Goal: Transaction & Acquisition: Book appointment/travel/reservation

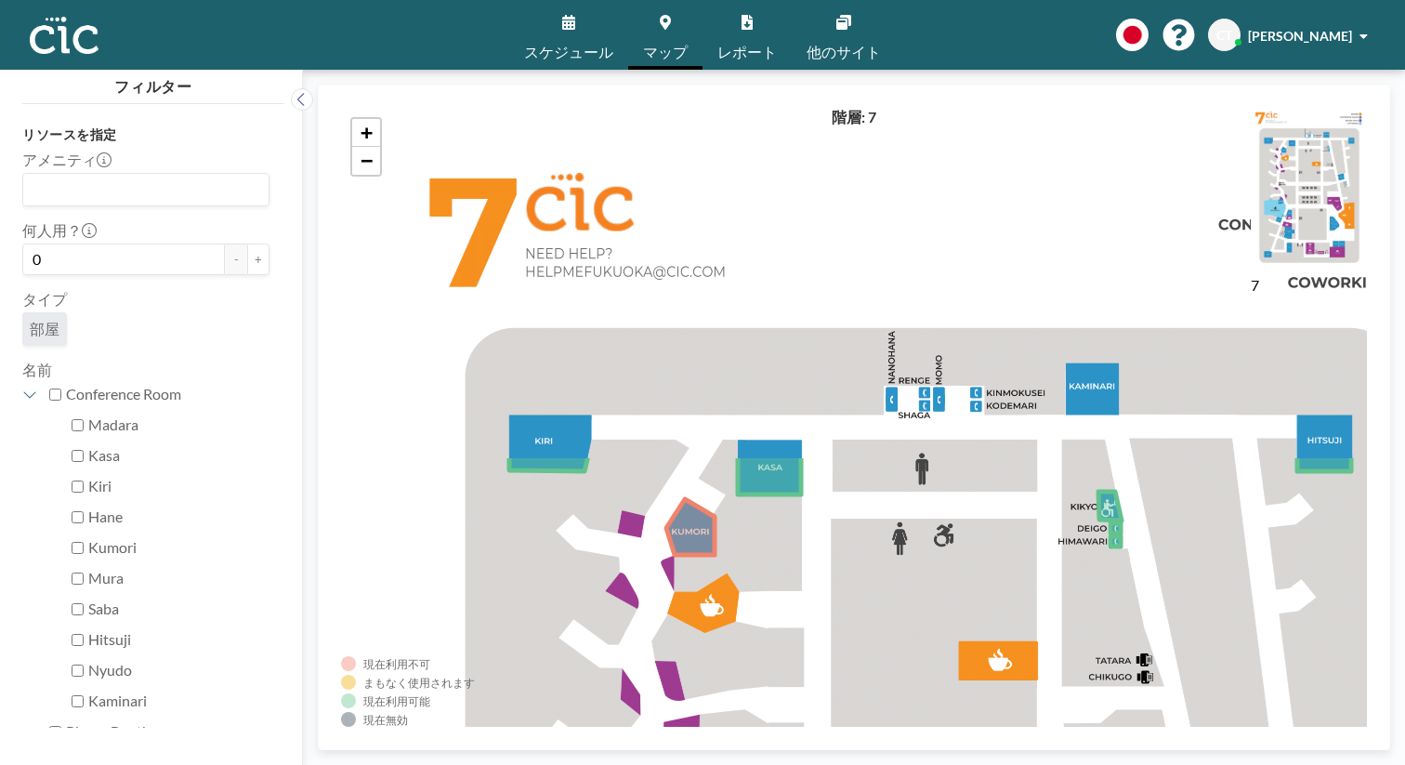
drag, startPoint x: 1062, startPoint y: 301, endPoint x: 926, endPoint y: 715, distance: 436.0
click at [926, 715] on div "+ −" at bounding box center [854, 417] width 1026 height 619
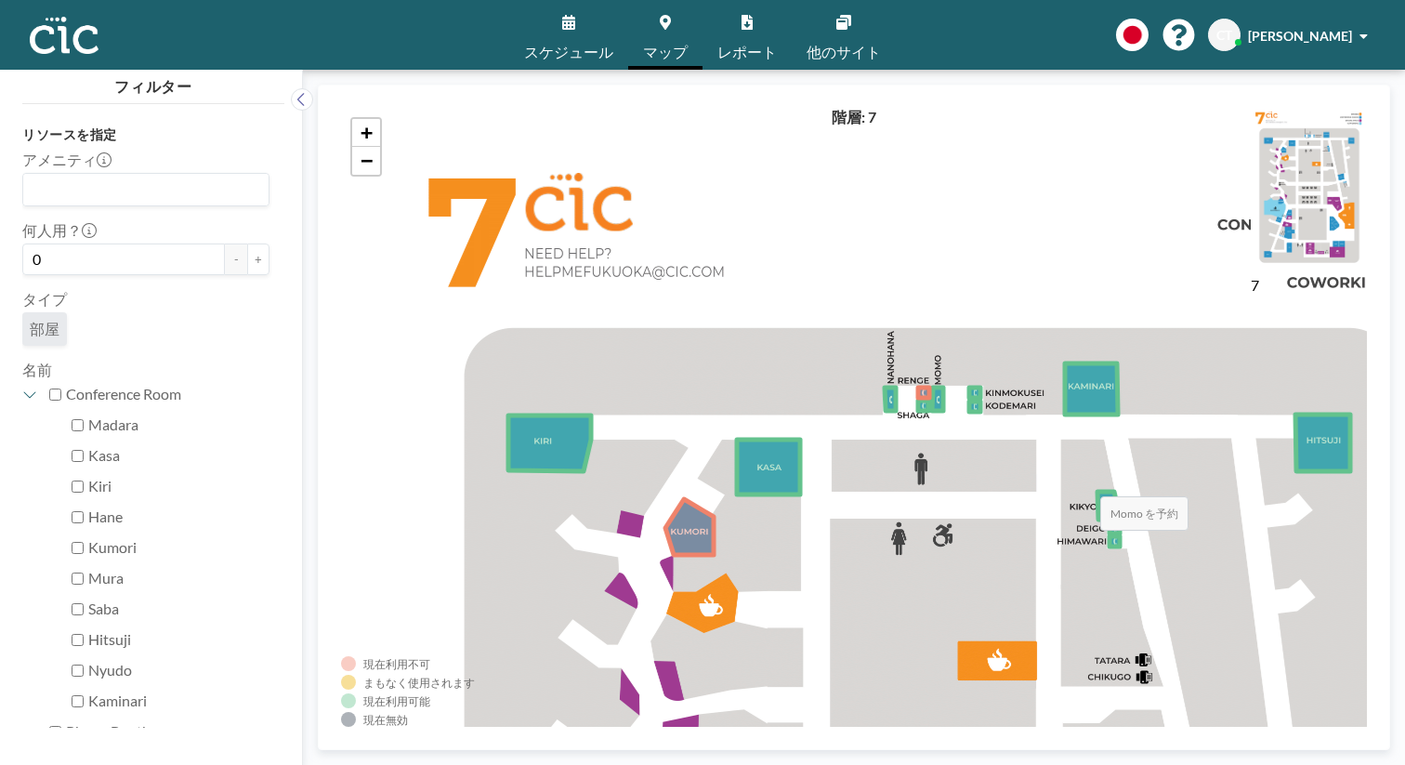
click at [932, 387] on icon at bounding box center [937, 398] width 11 height 23
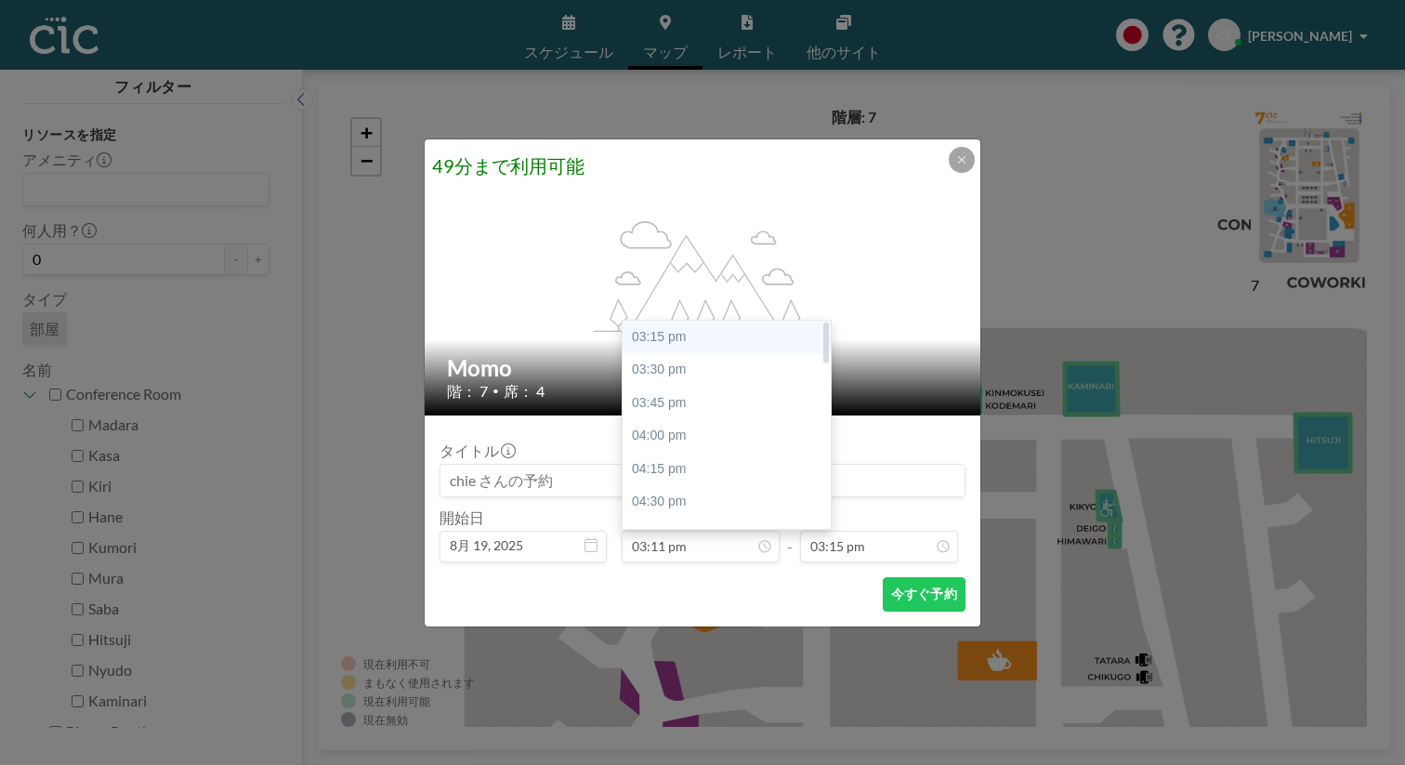
click at [746, 321] on div "03:15 pm" at bounding box center [727, 337] width 208 height 33
type input "03:15 pm"
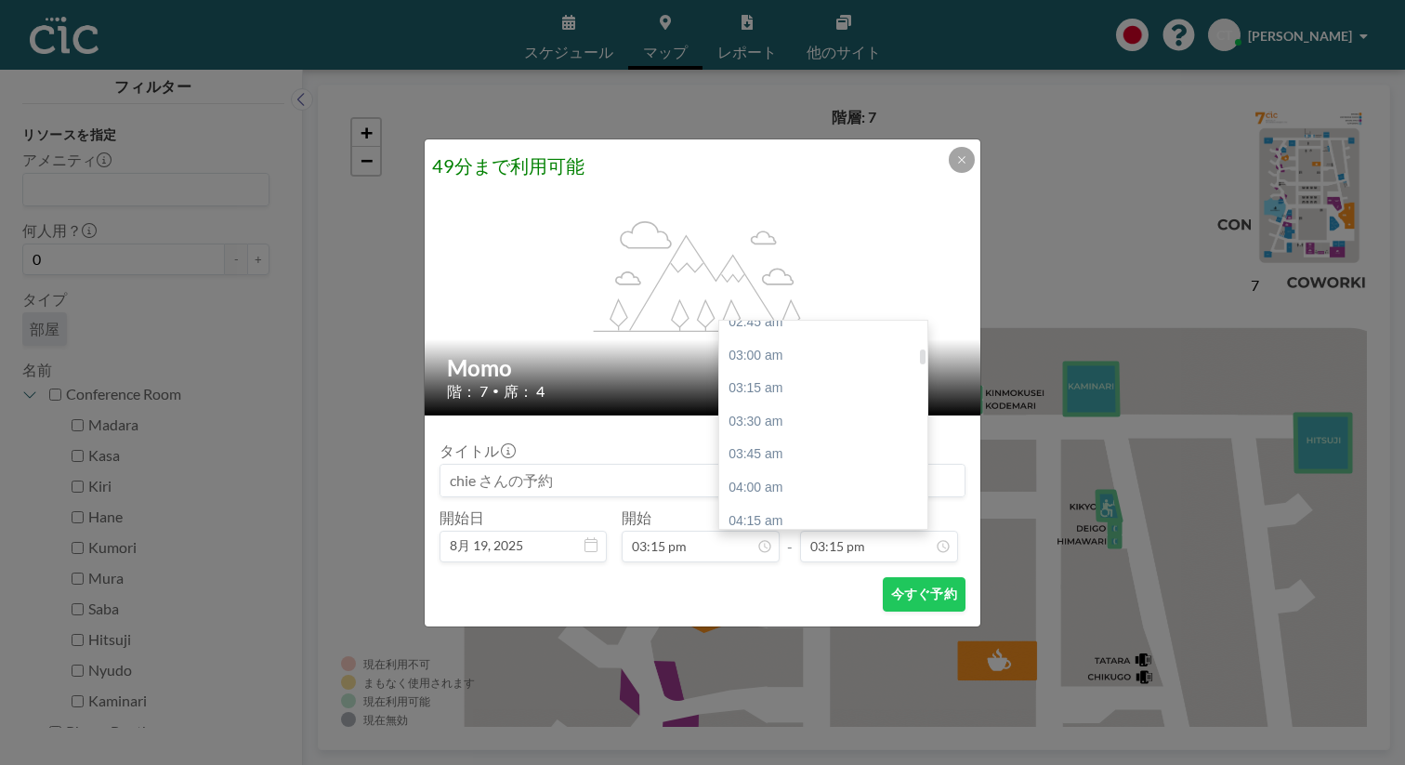
scroll to position [376, 0]
click at [801, 439] on div "03:45 am" at bounding box center [823, 455] width 208 height 33
click at [780, 404] on div "04:00 am" at bounding box center [823, 420] width 208 height 33
type input "04:00 am"
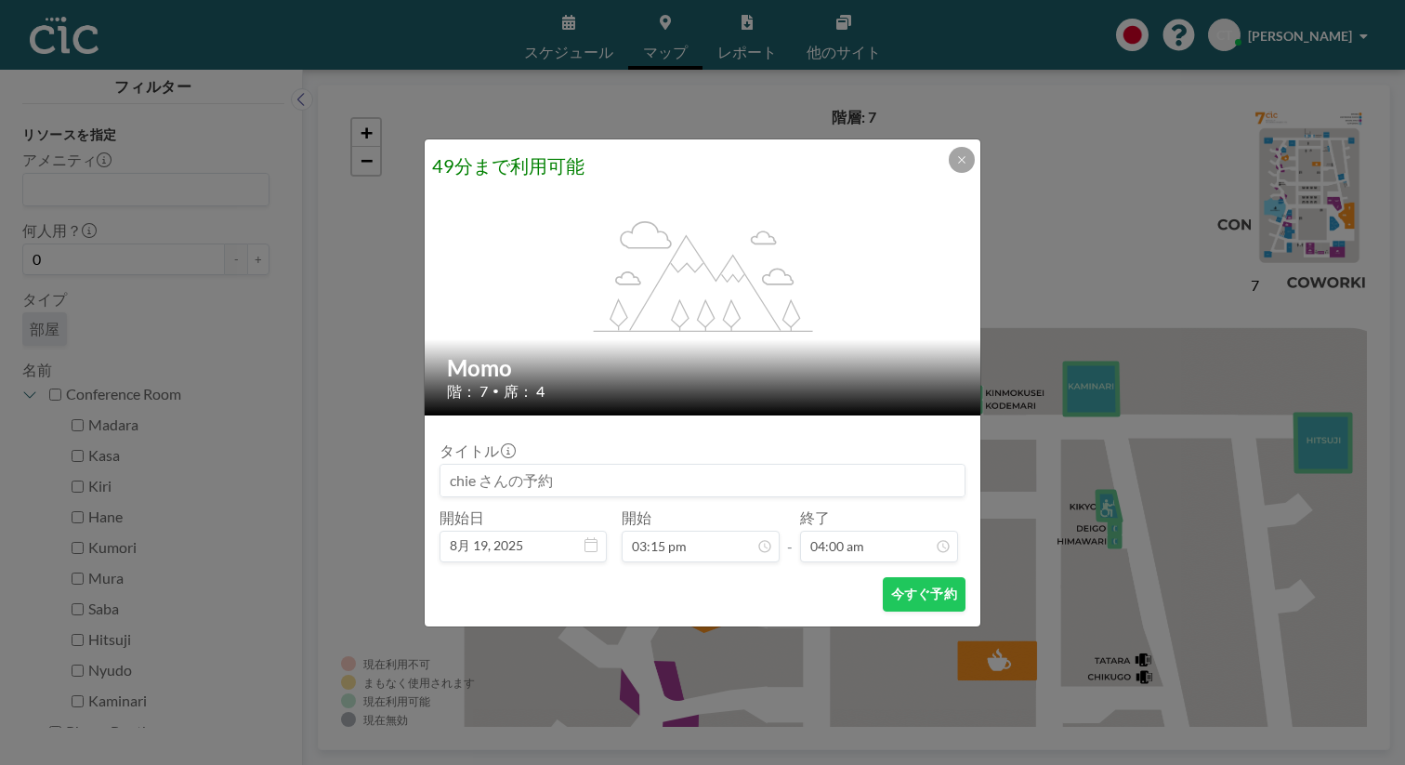
scroll to position [475, 0]
click at [883, 577] on button "今すぐ予約" at bounding box center [924, 594] width 83 height 34
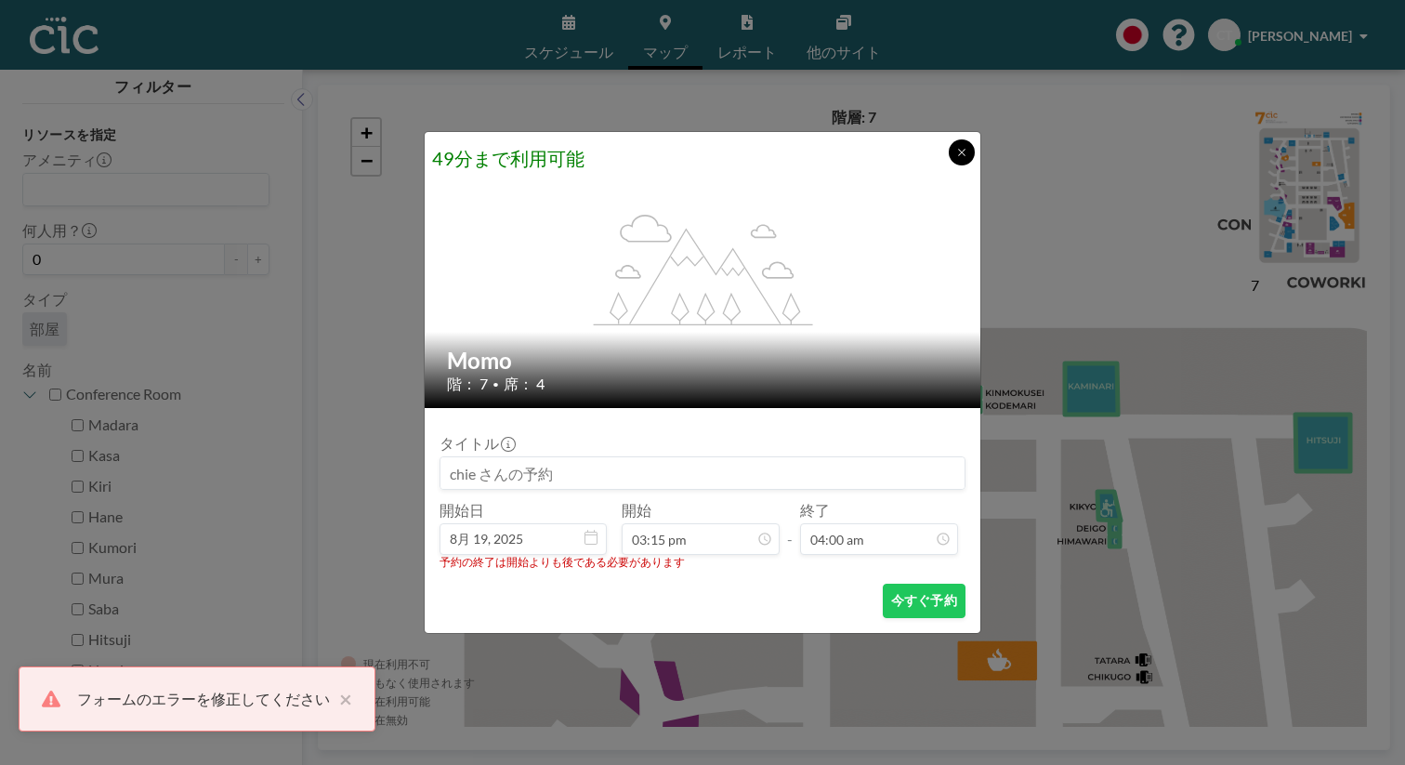
click at [949, 165] on button at bounding box center [962, 152] width 26 height 26
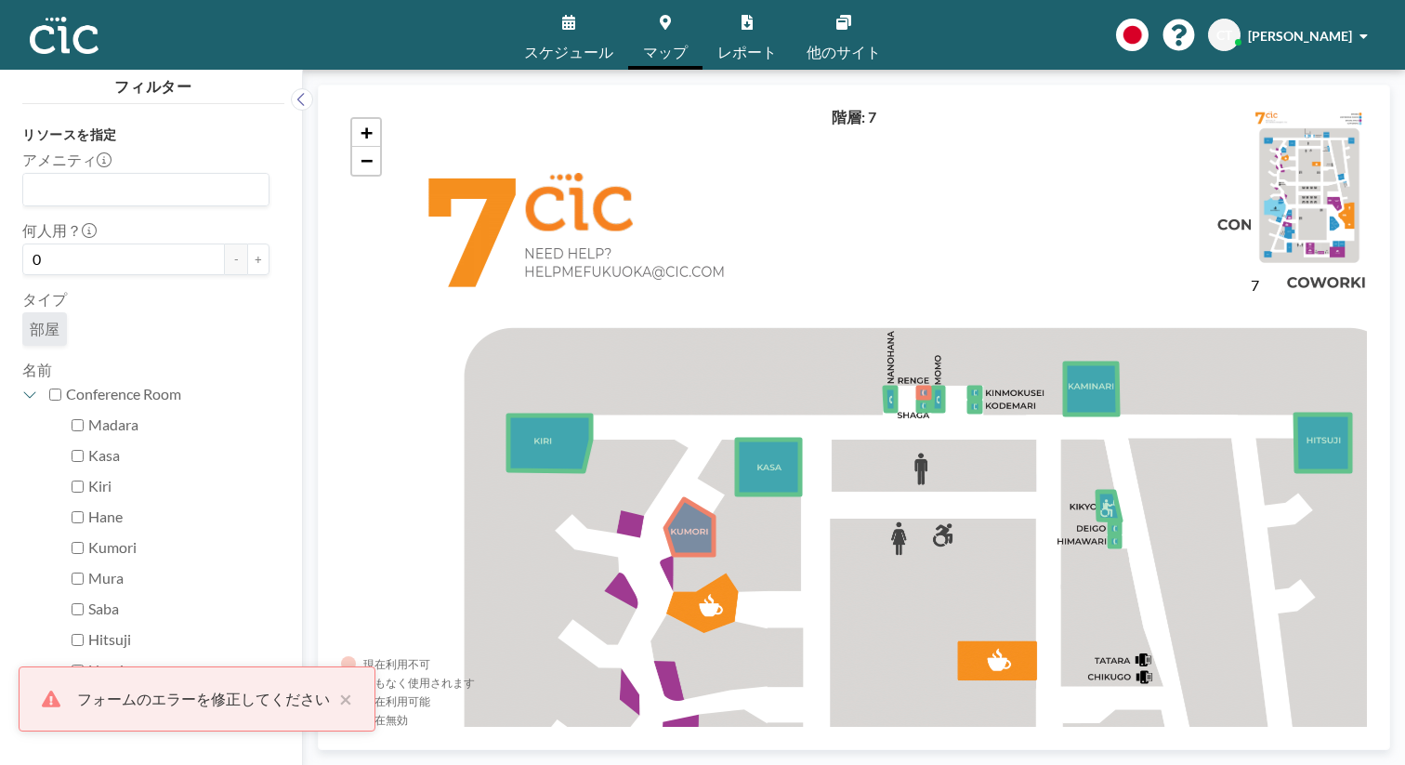
click at [602, 27] on link "スケジュール" at bounding box center [568, 35] width 119 height 70
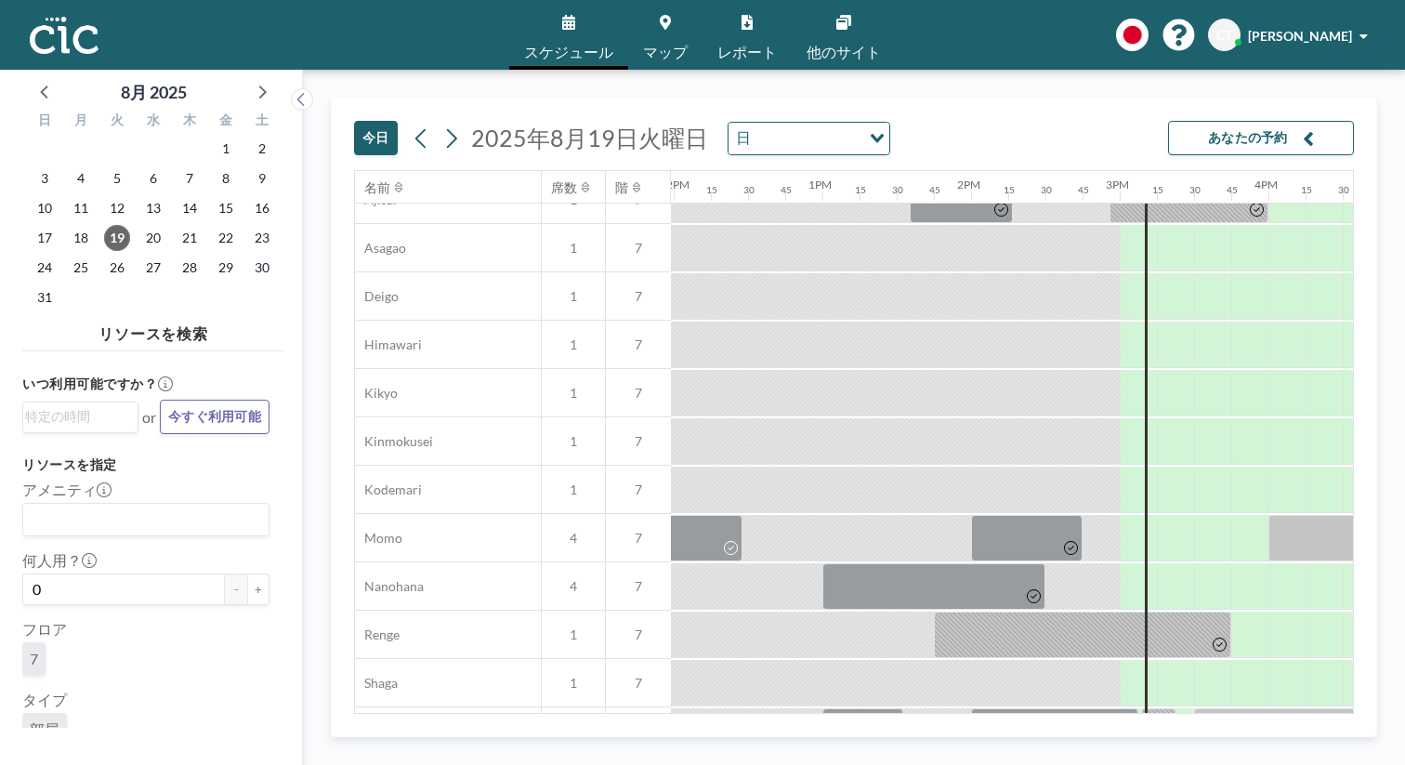
scroll to position [605, 1781]
drag, startPoint x: 600, startPoint y: 338, endPoint x: 679, endPoint y: 337, distance: 79.0
click at [1148, 516] on div at bounding box center [1208, 539] width 120 height 46
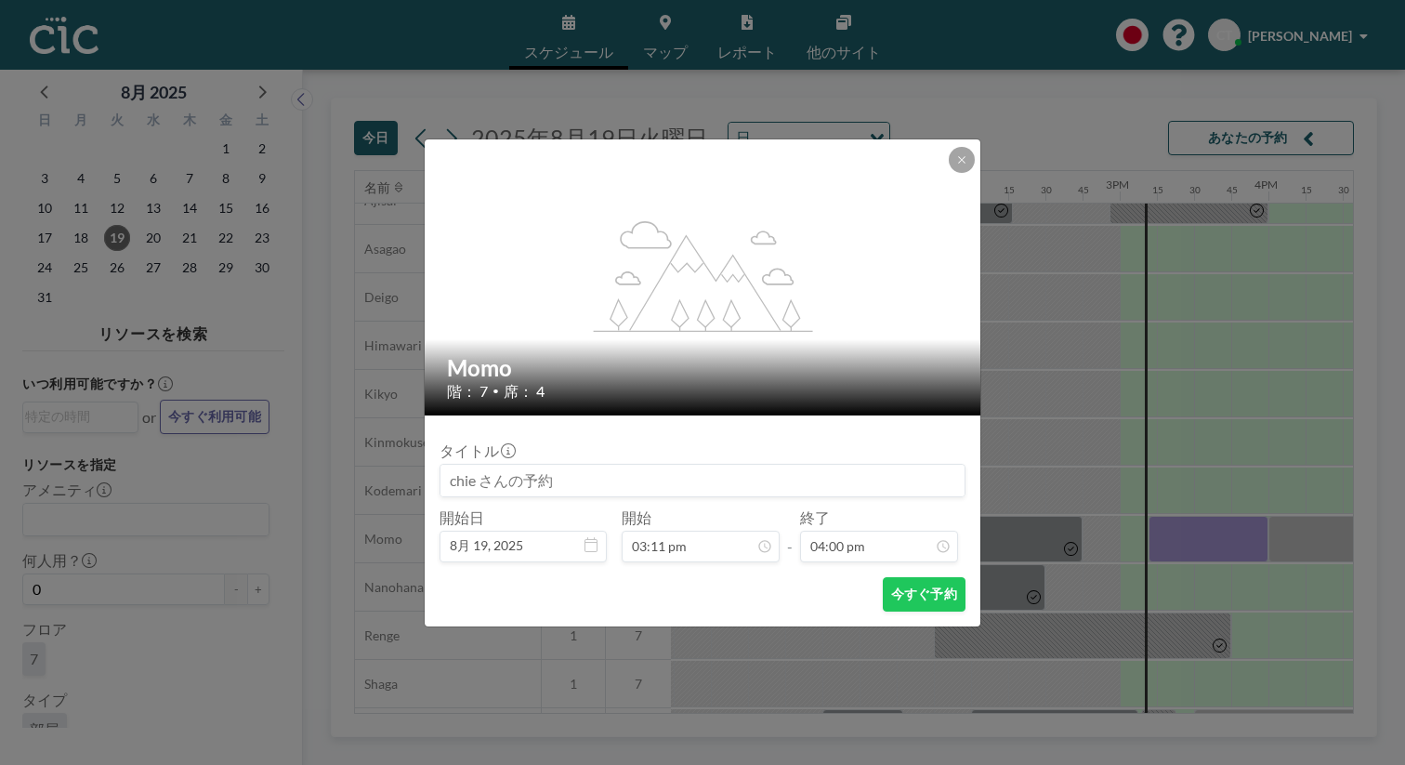
scroll to position [1898, 0]
click at [895, 577] on button "今すぐ予約" at bounding box center [924, 594] width 83 height 34
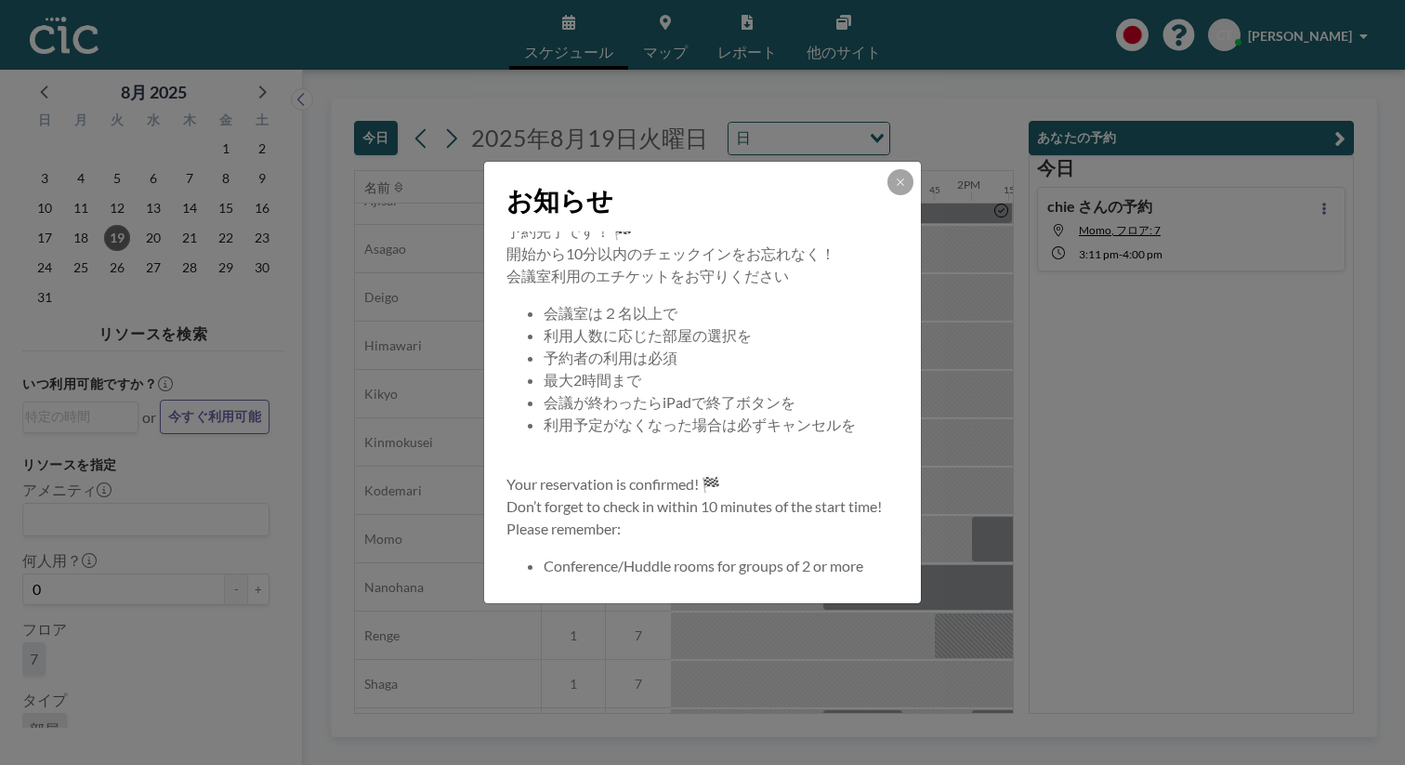
scroll to position [0, 0]
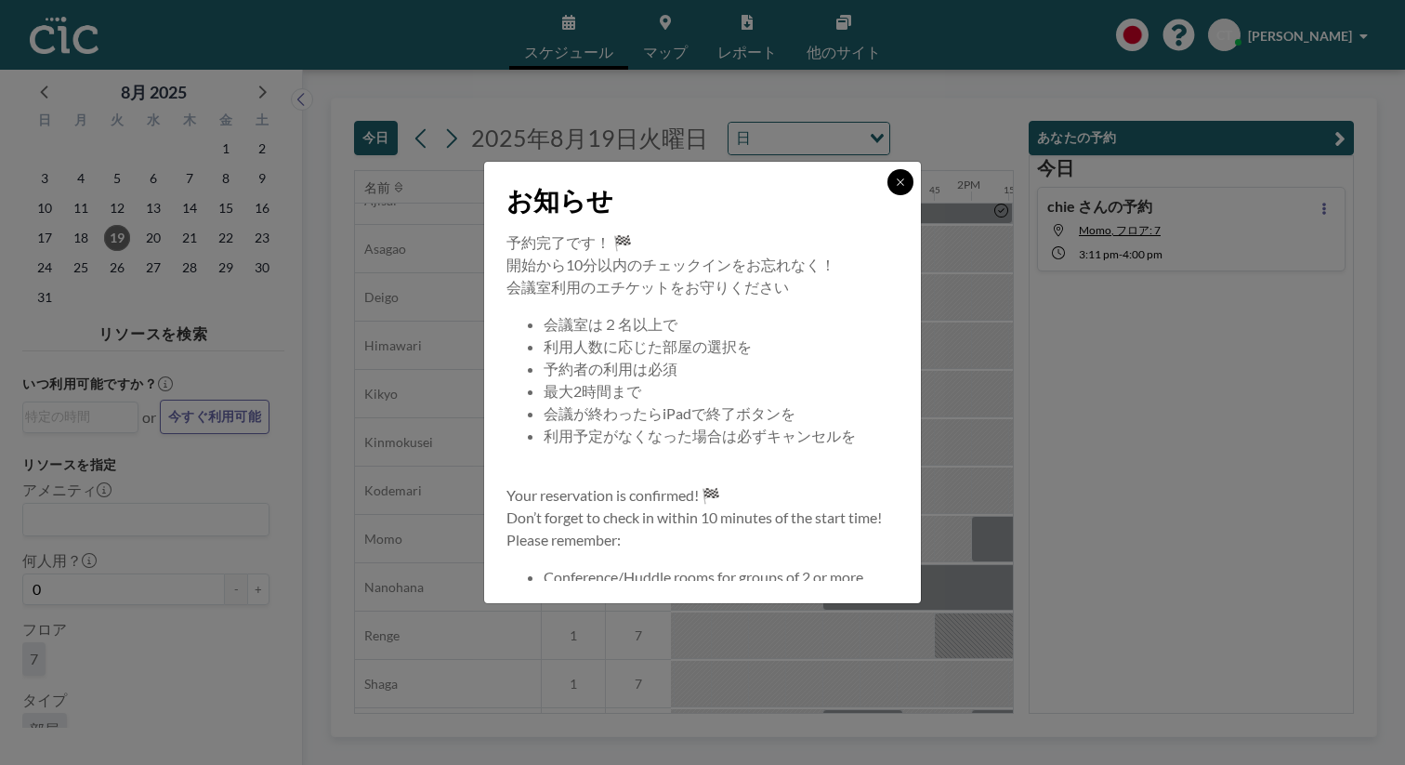
click at [895, 188] on icon at bounding box center [900, 182] width 11 height 11
